Goal: Information Seeking & Learning: Find specific fact

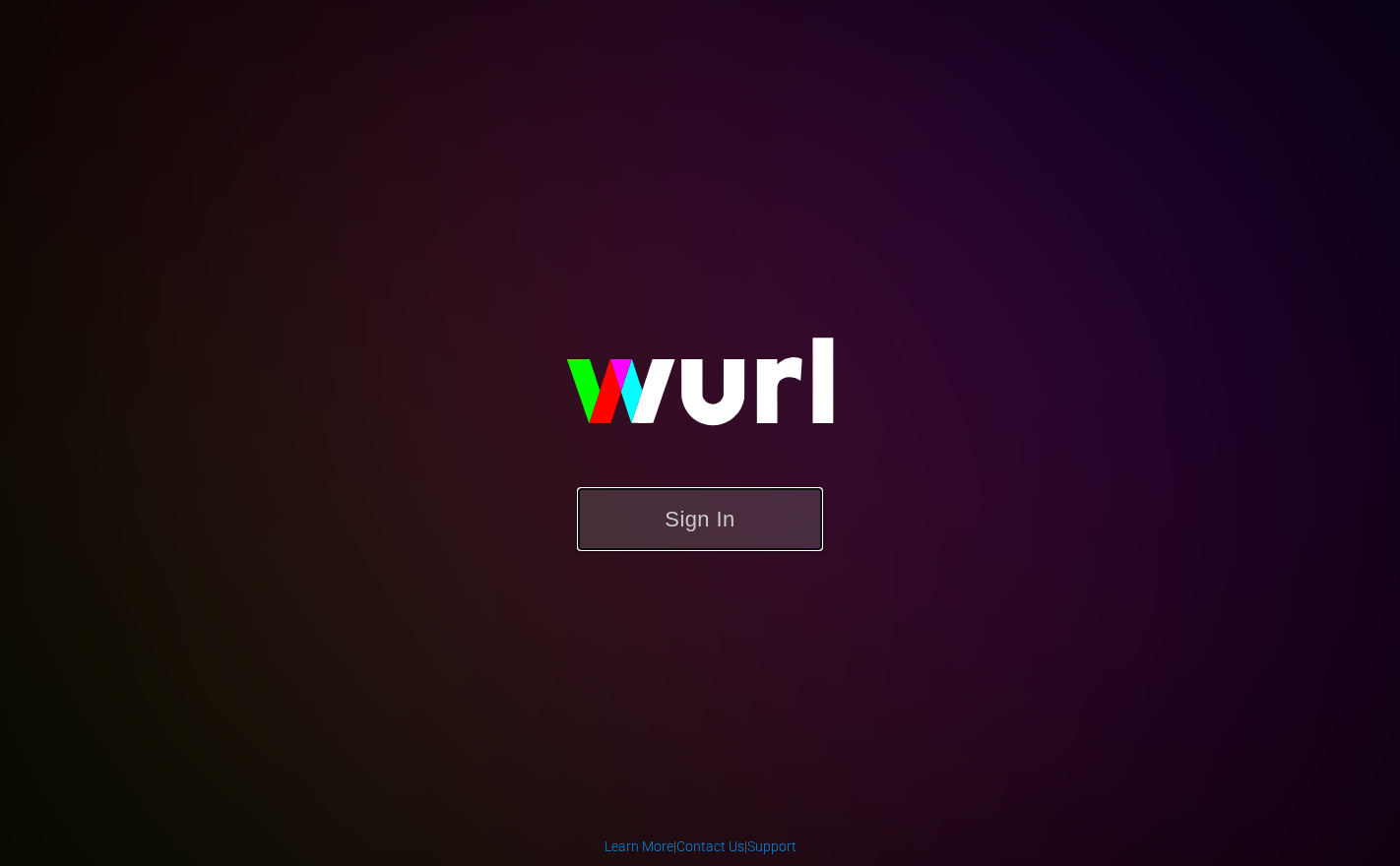
click at [727, 528] on button "Sign In" at bounding box center [700, 520] width 246 height 64
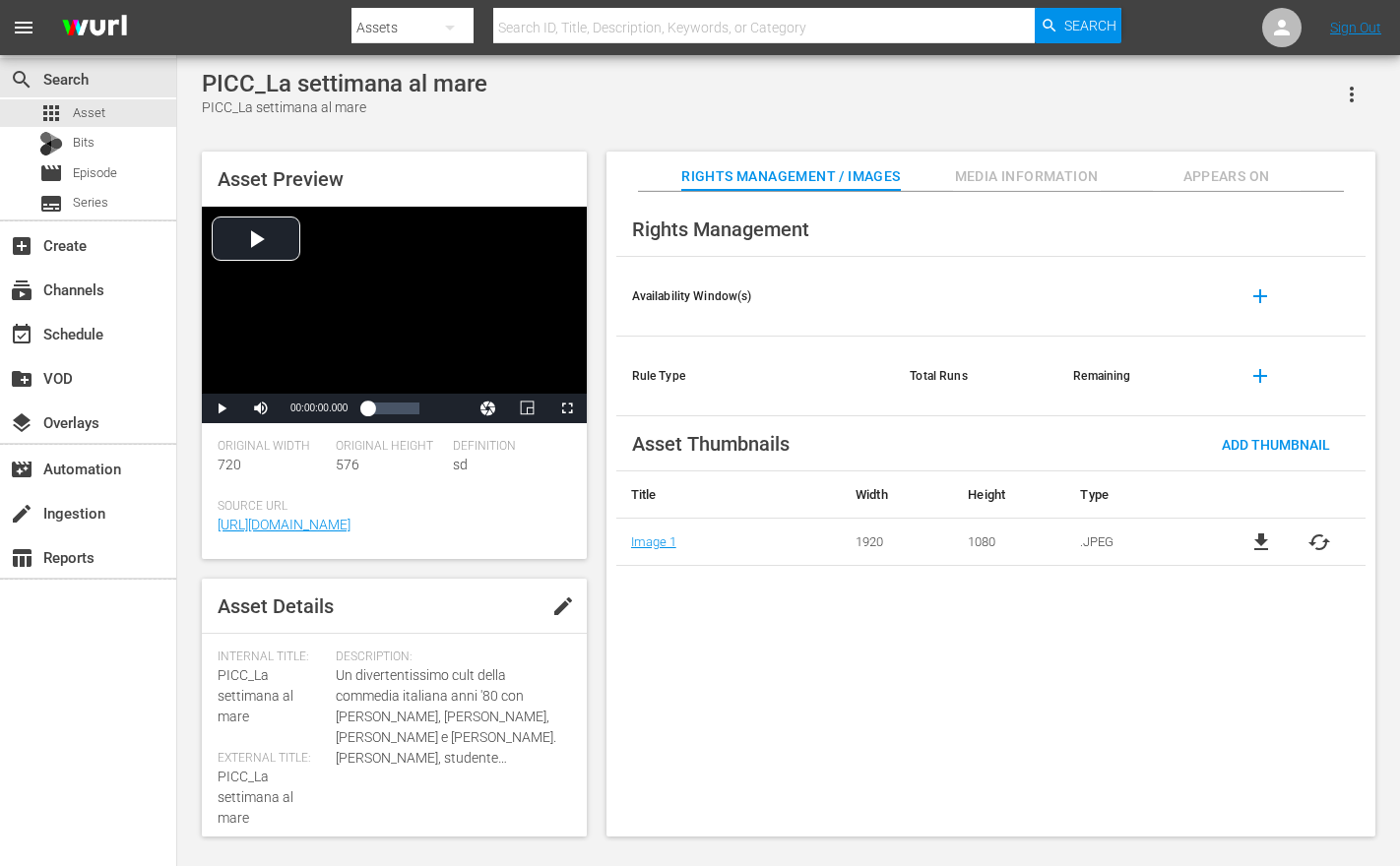
click at [709, 36] on input "text" at bounding box center [764, 27] width 542 height 47
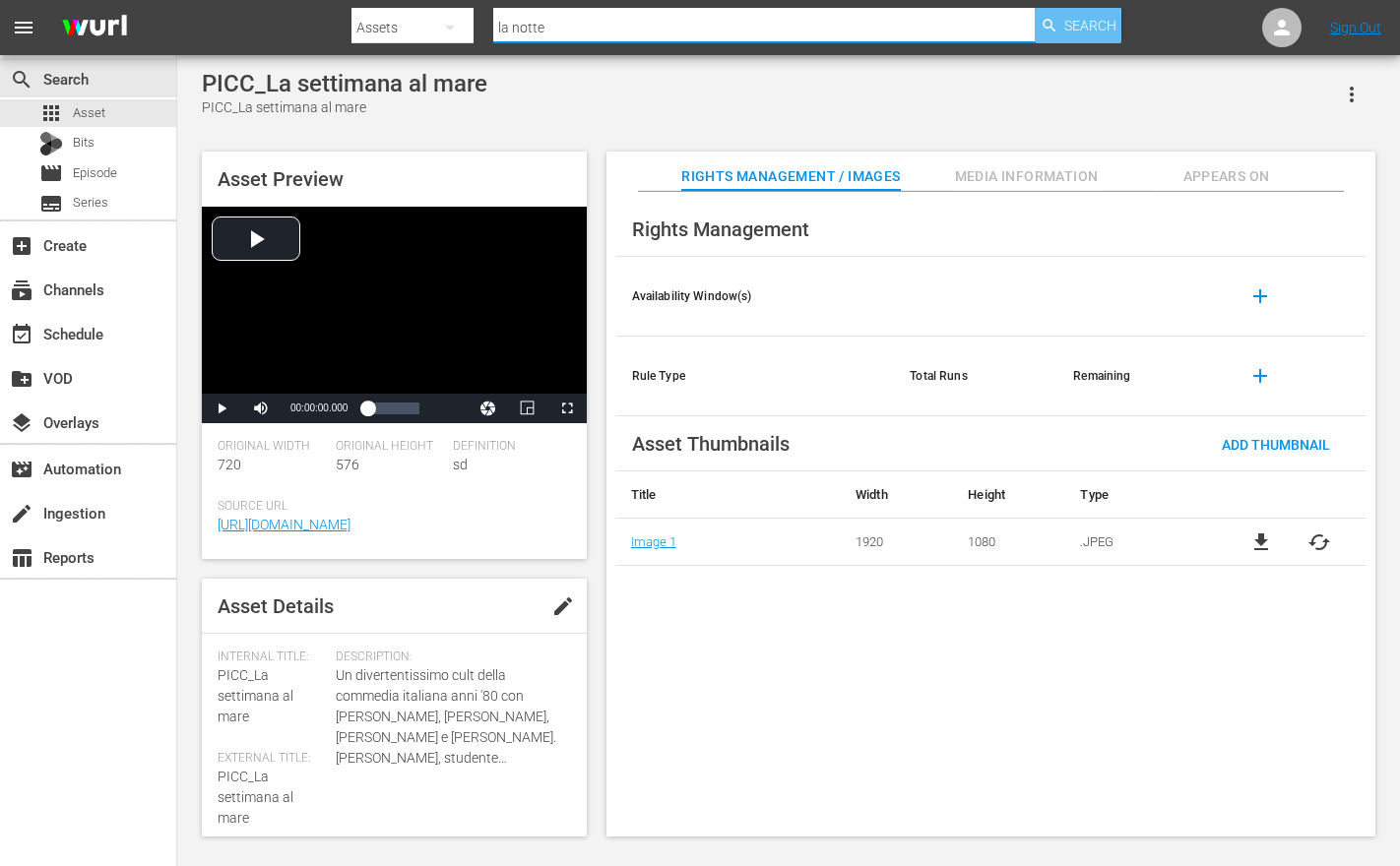
type input "la notte"
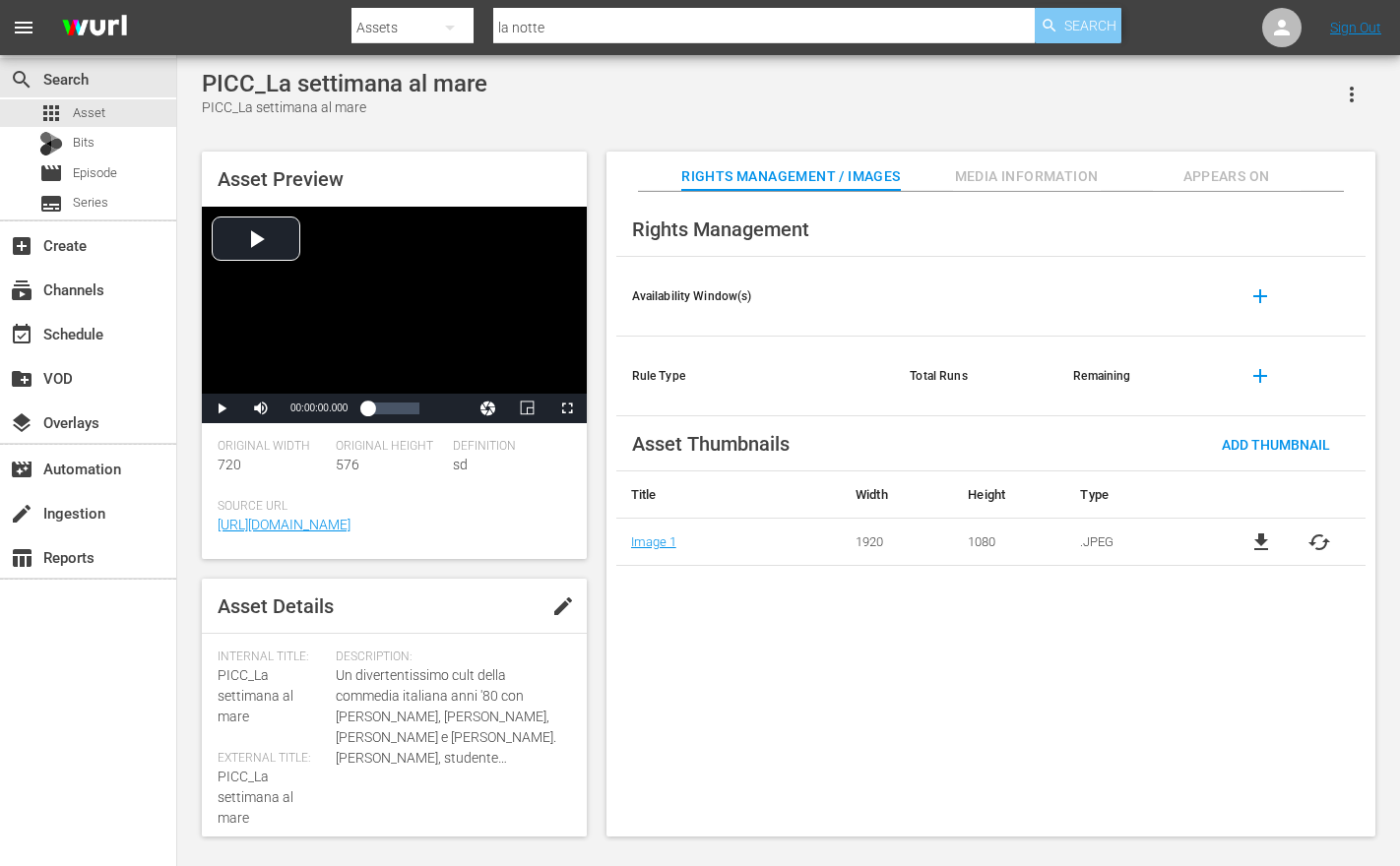
click at [1100, 17] on span "Search" at bounding box center [1090, 26] width 52 height 36
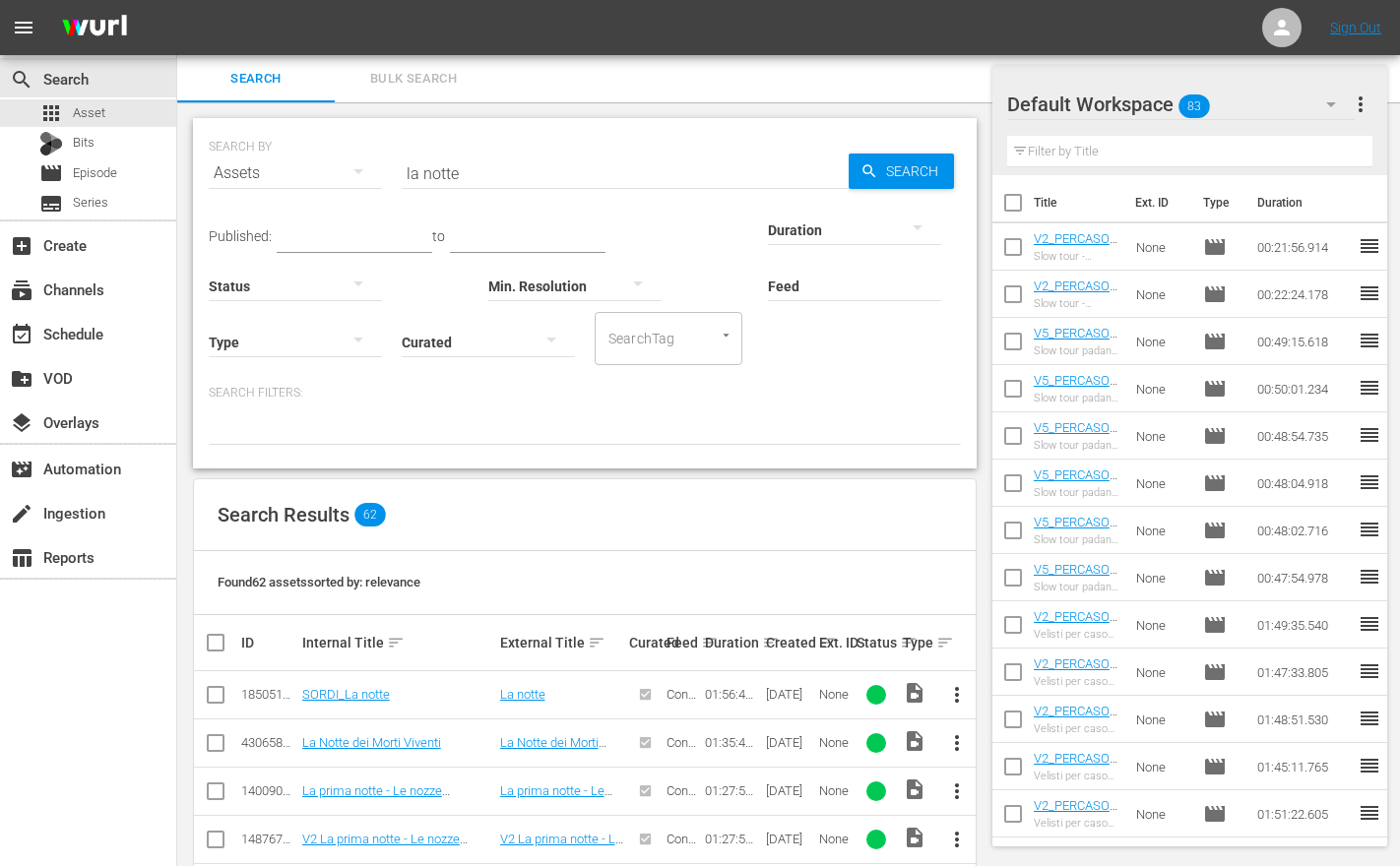
scroll to position [272, 0]
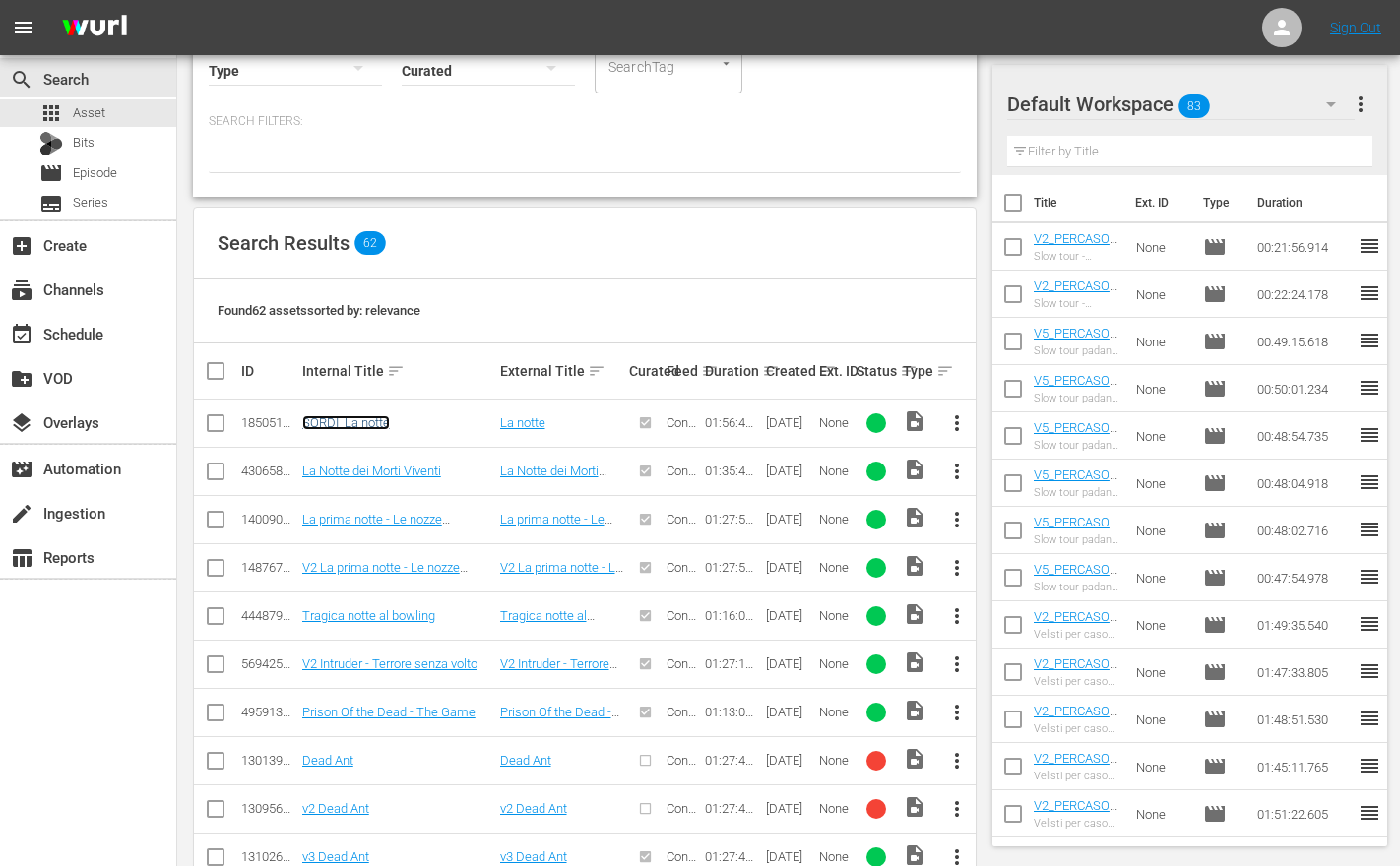
click at [321, 424] on link "SORDI_La notte" at bounding box center [347, 422] width 88 height 15
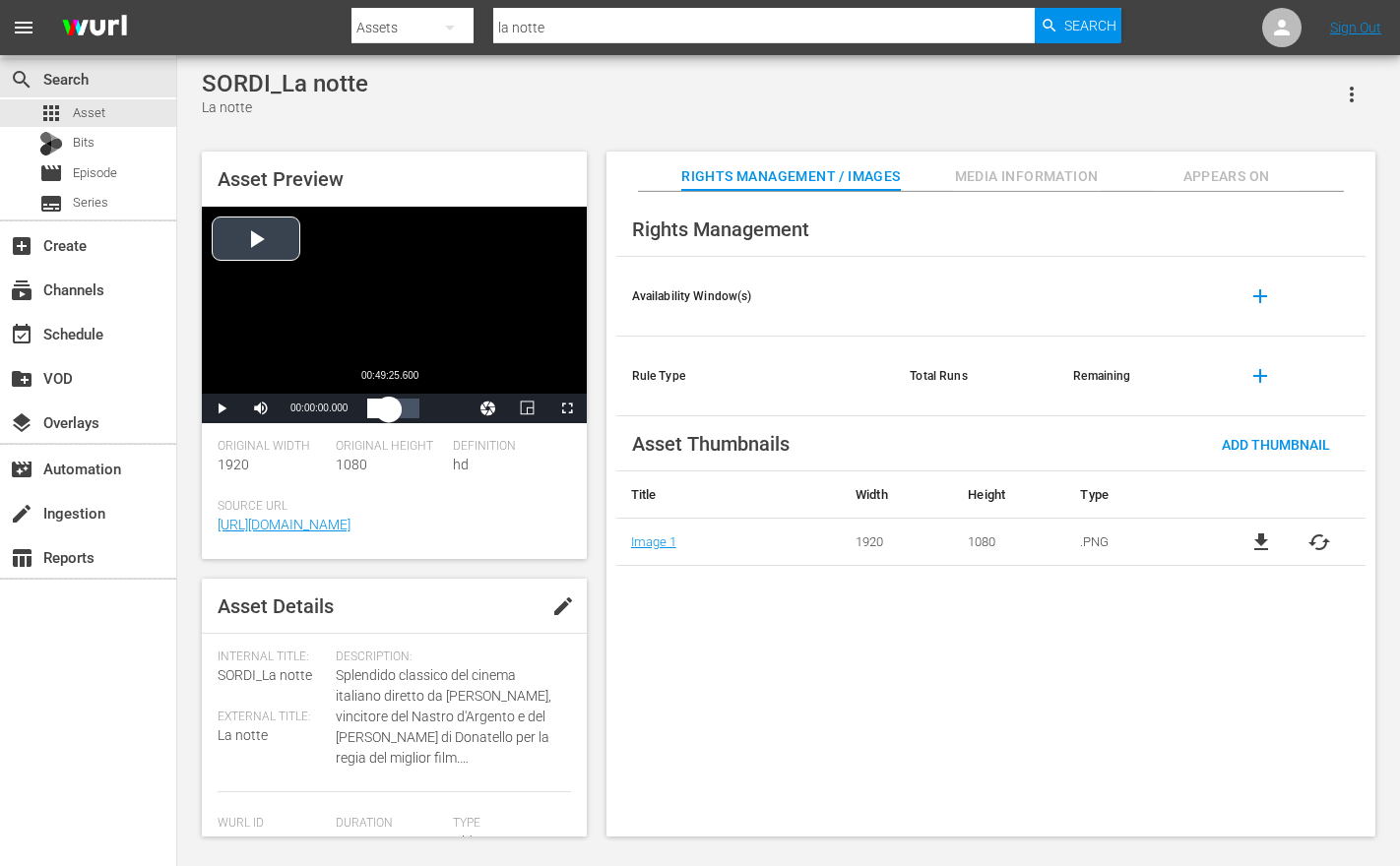
click at [389, 406] on div "Loaded : 0.08% 00:49:25.600 00:00:00.000" at bounding box center [392, 409] width 51 height 20
click at [222, 408] on span "Video Player" at bounding box center [222, 408] width 0 height 0
click at [568, 408] on span "Video Player" at bounding box center [568, 408] width 0 height 0
click at [222, 408] on span "Video Player" at bounding box center [222, 408] width 0 height 0
click at [568, 408] on span "Video Player" at bounding box center [568, 408] width 0 height 0
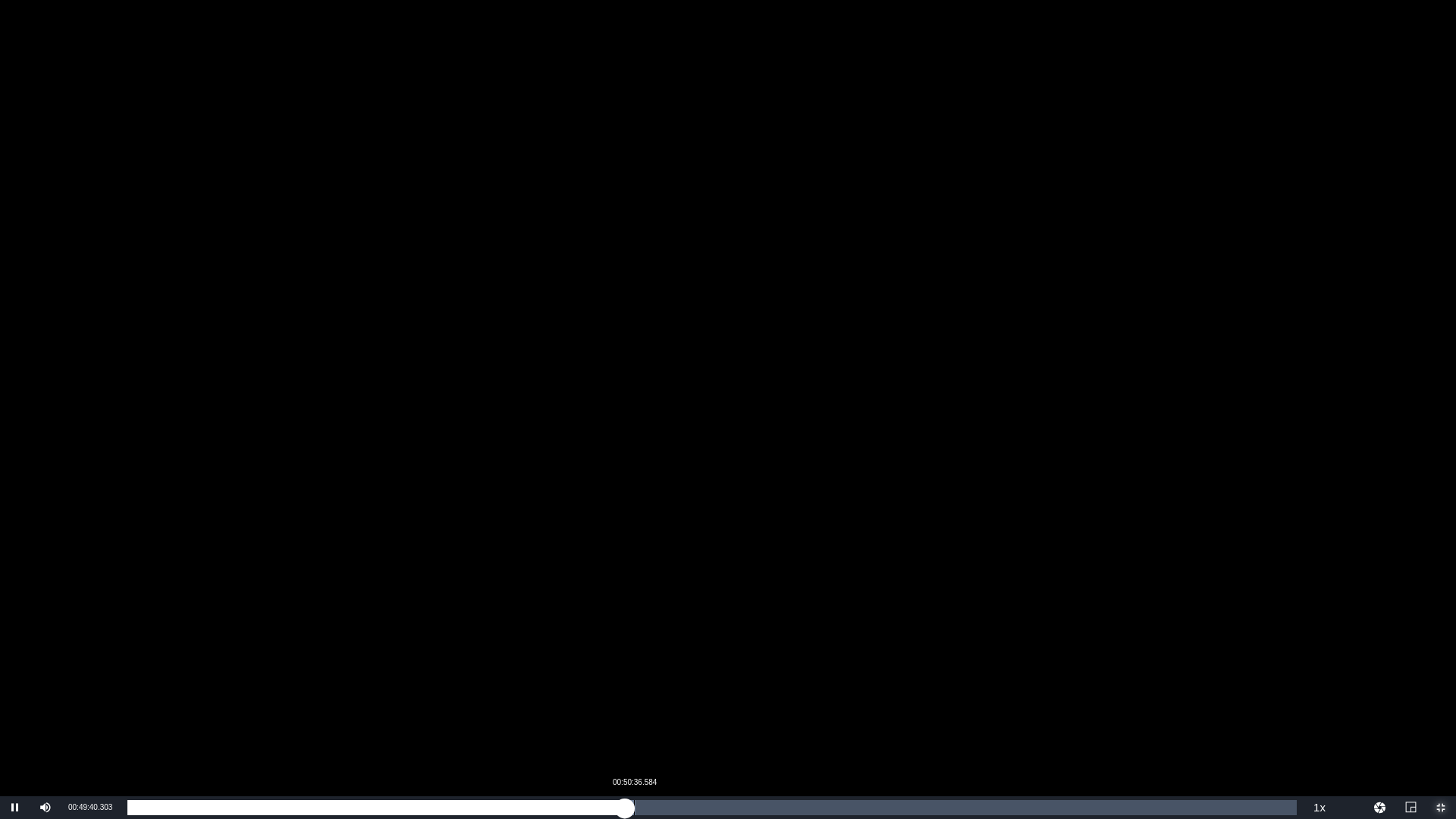
click at [624, 666] on div "00:49:40.314" at bounding box center [376, 807] width 497 height 15
click at [671, 666] on div "Loaded : 43.78% 00:54:23.873 00:50:39.795" at bounding box center [712, 807] width 1185 height 23
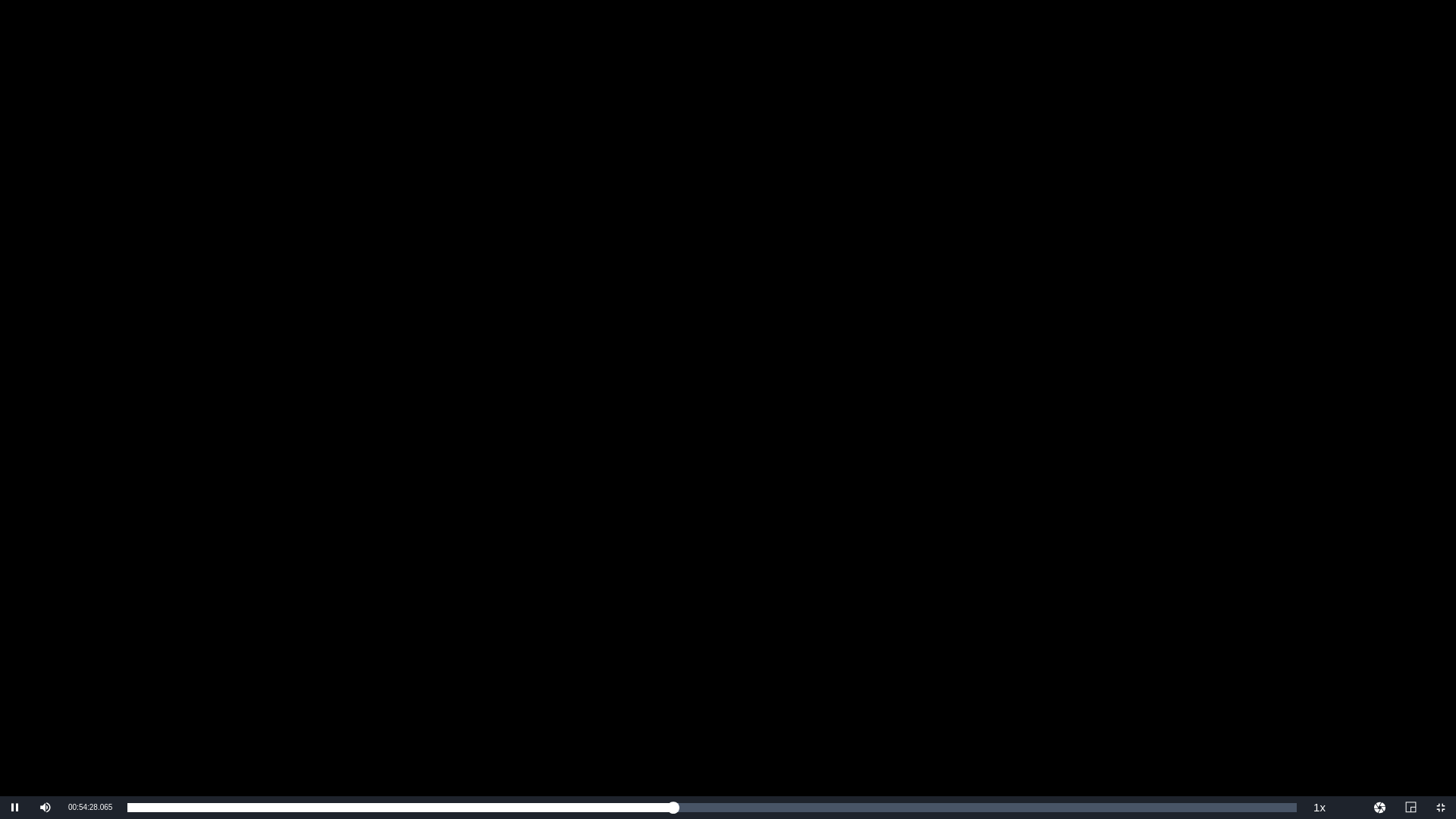
click at [793, 556] on div "Video Player" at bounding box center [728, 398] width 1456 height 796
